Goal: Book appointment/travel/reservation

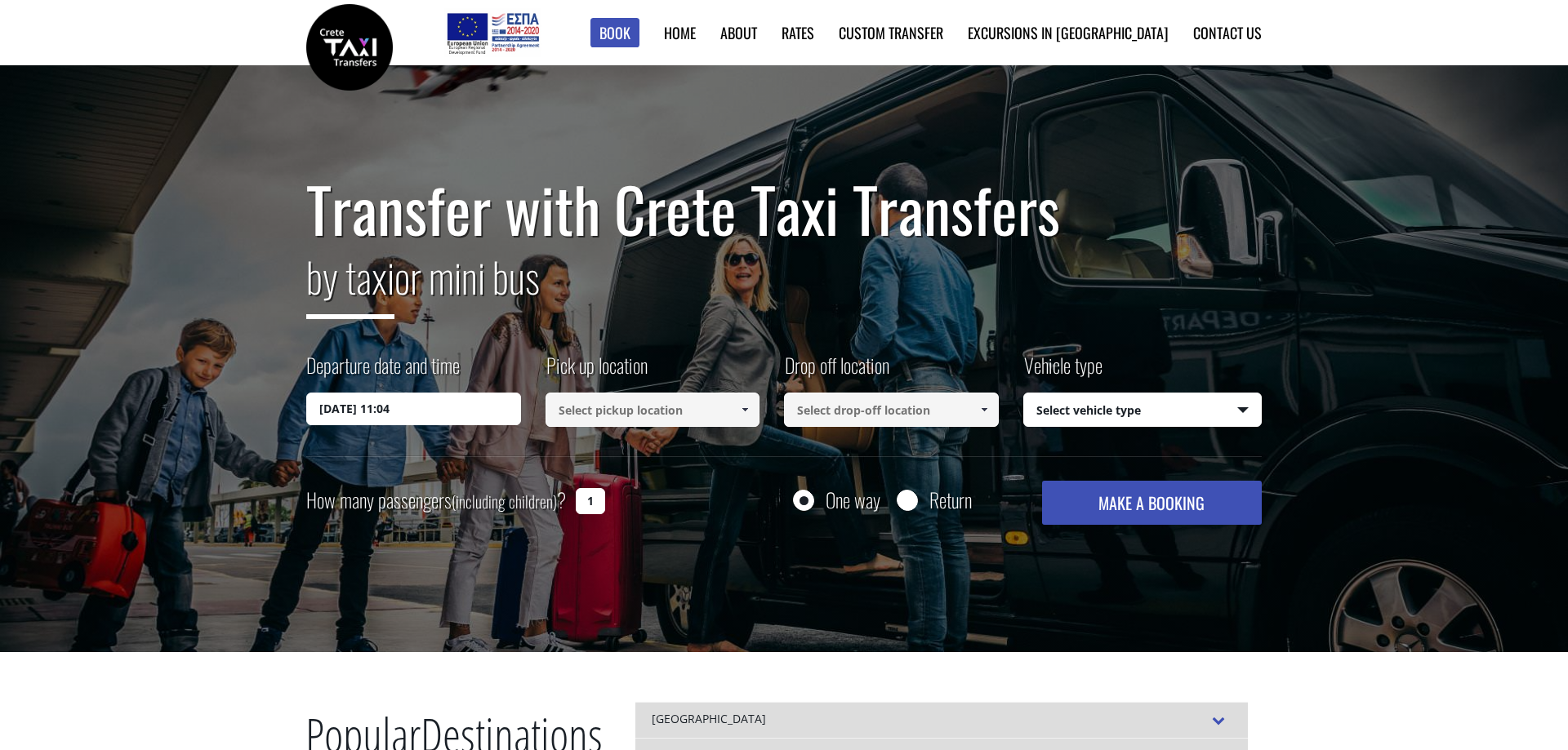
click at [490, 408] on input "[DATE] 11:04" at bounding box center [414, 408] width 215 height 33
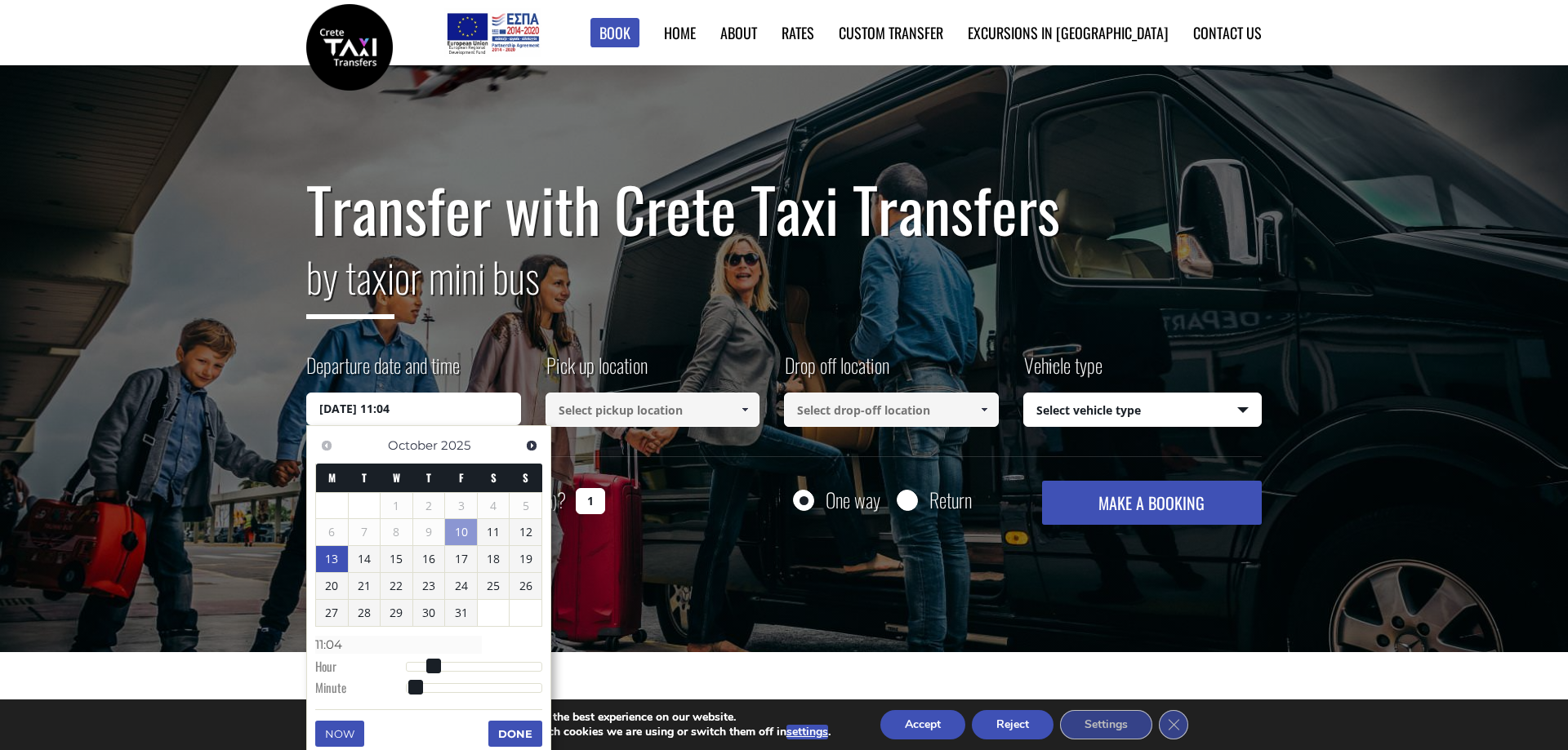
click at [334, 560] on link "13" at bounding box center [332, 558] width 32 height 26
type input "[DATE] 00:00"
click at [696, 413] on input at bounding box center [653, 409] width 215 height 35
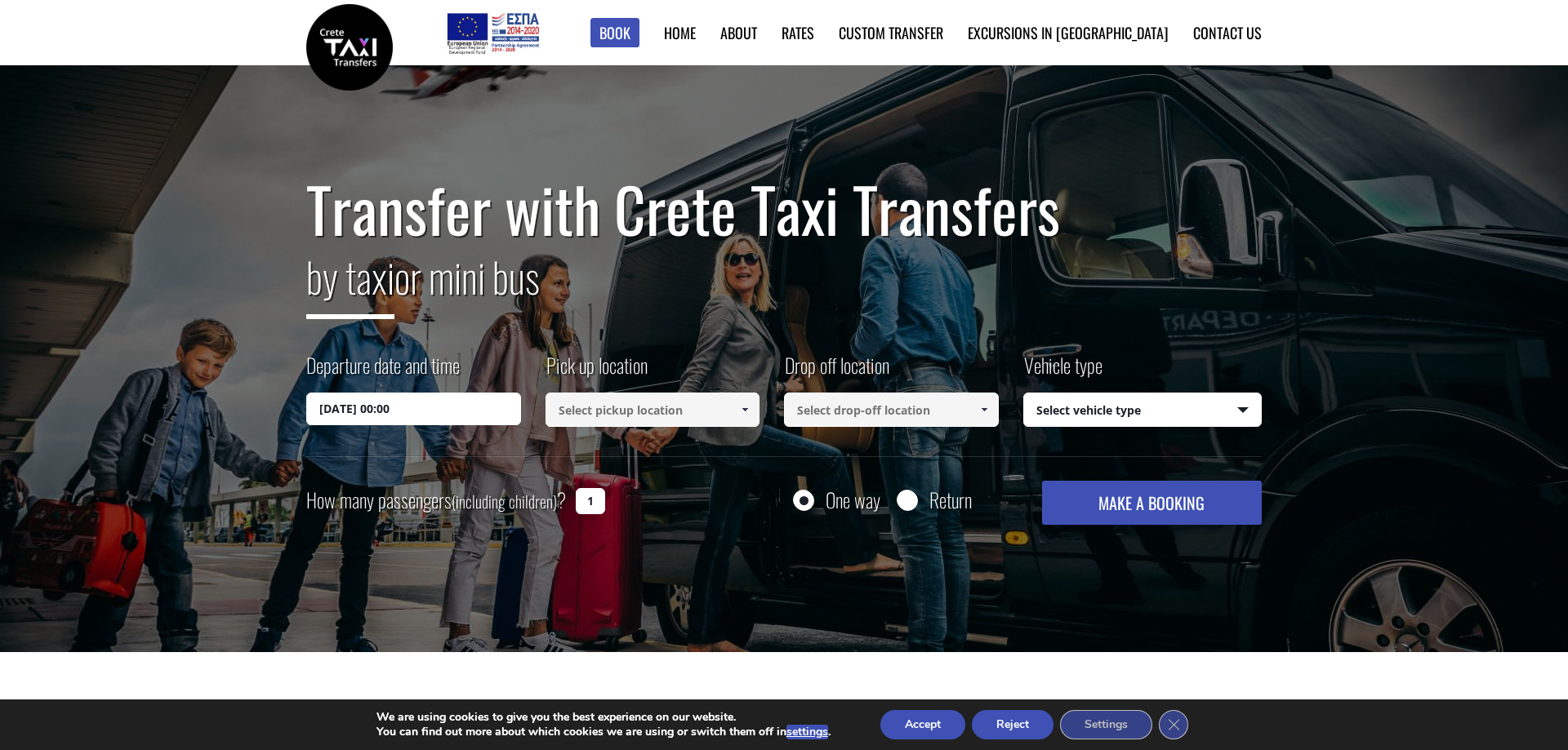
click at [696, 413] on input at bounding box center [653, 409] width 215 height 35
click at [740, 414] on span at bounding box center [744, 409] width 13 height 13
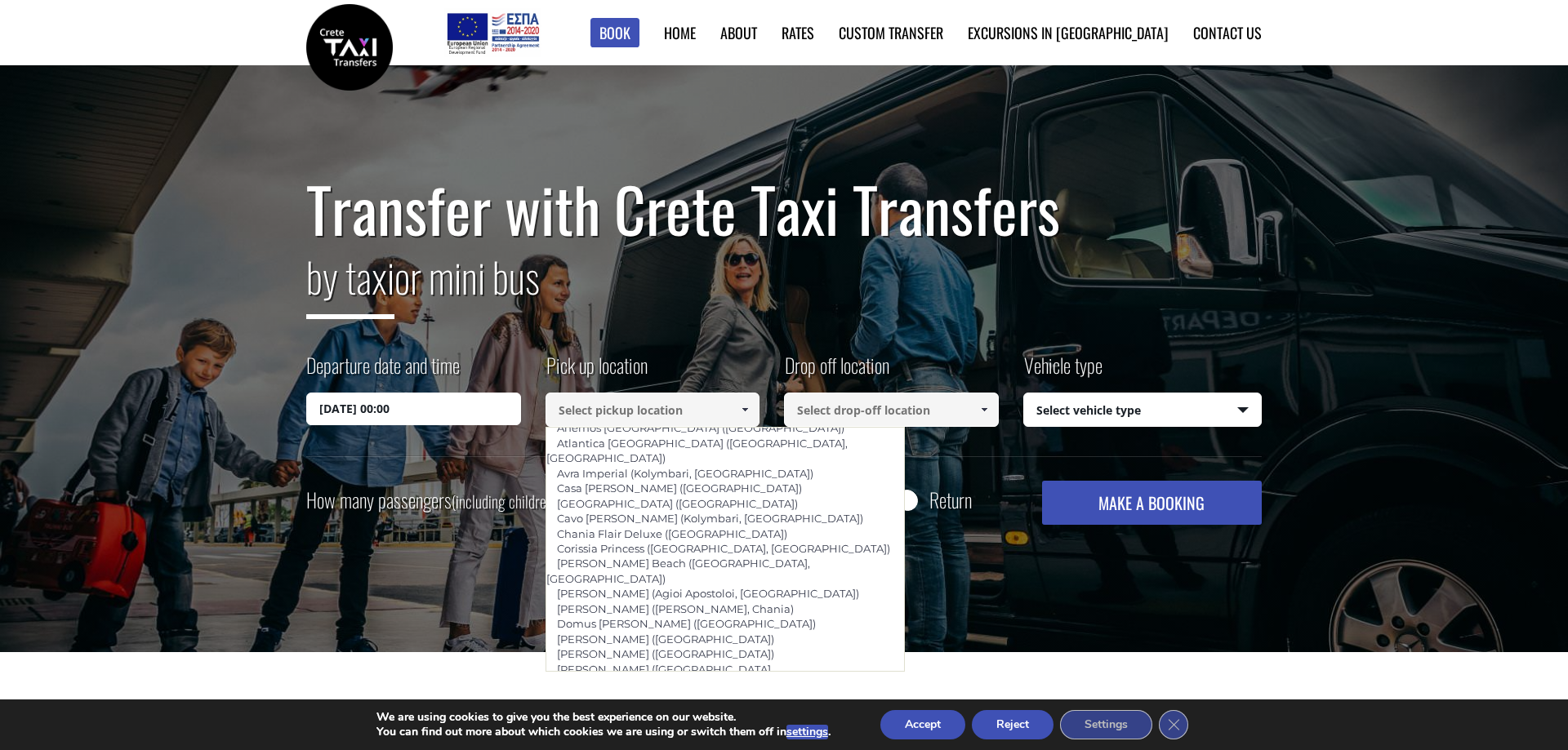
scroll to position [391, 0]
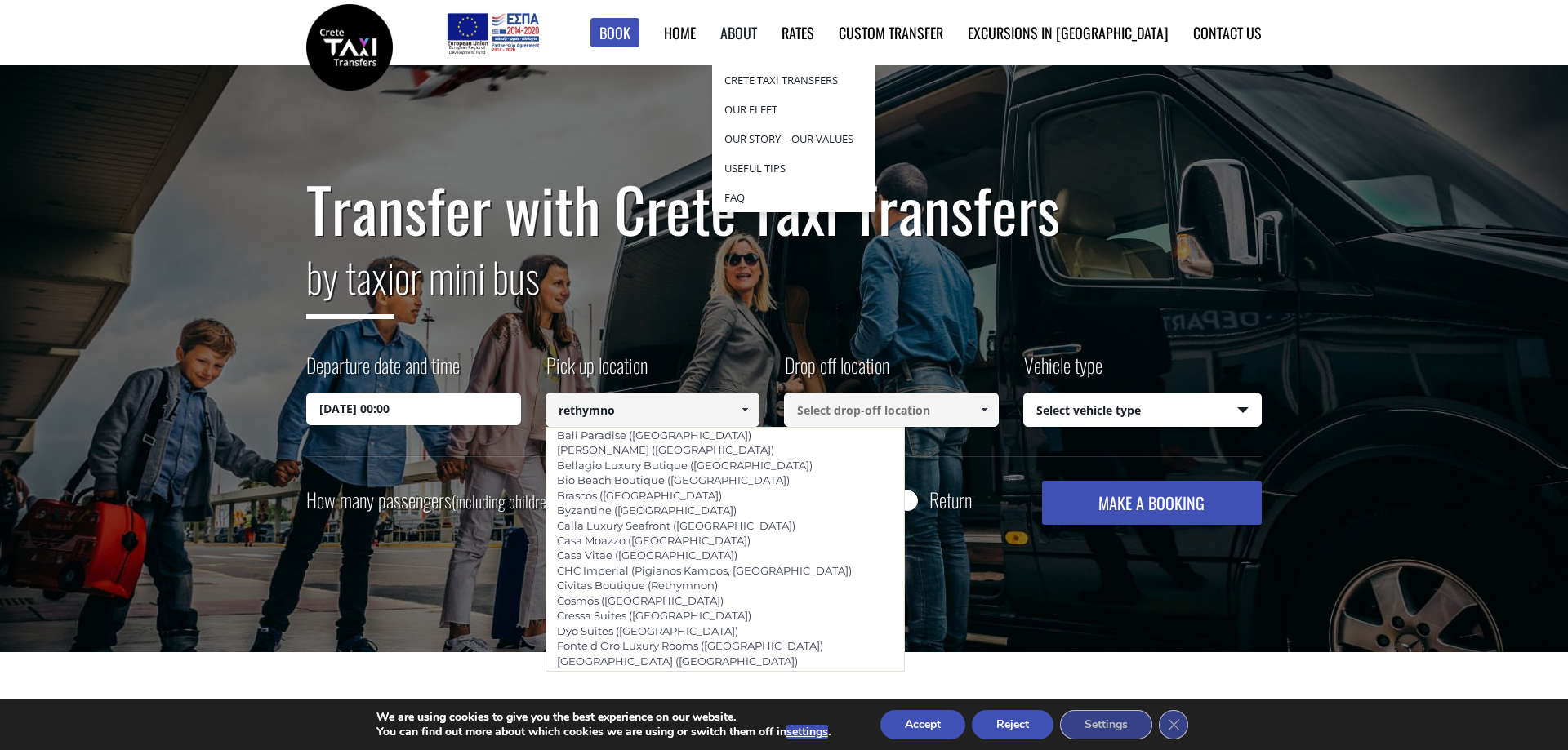
type input "rethymno"
